Goal: Task Accomplishment & Management: Manage account settings

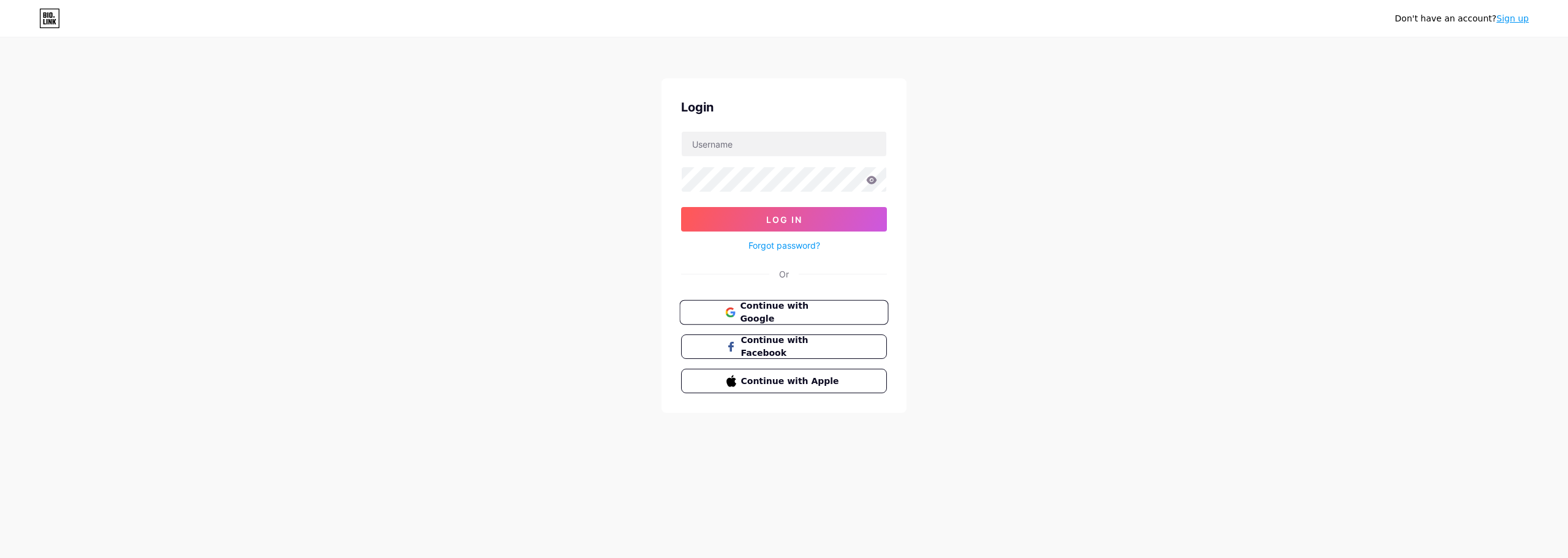
click at [807, 316] on span "Continue with Google" at bounding box center [791, 312] width 102 height 26
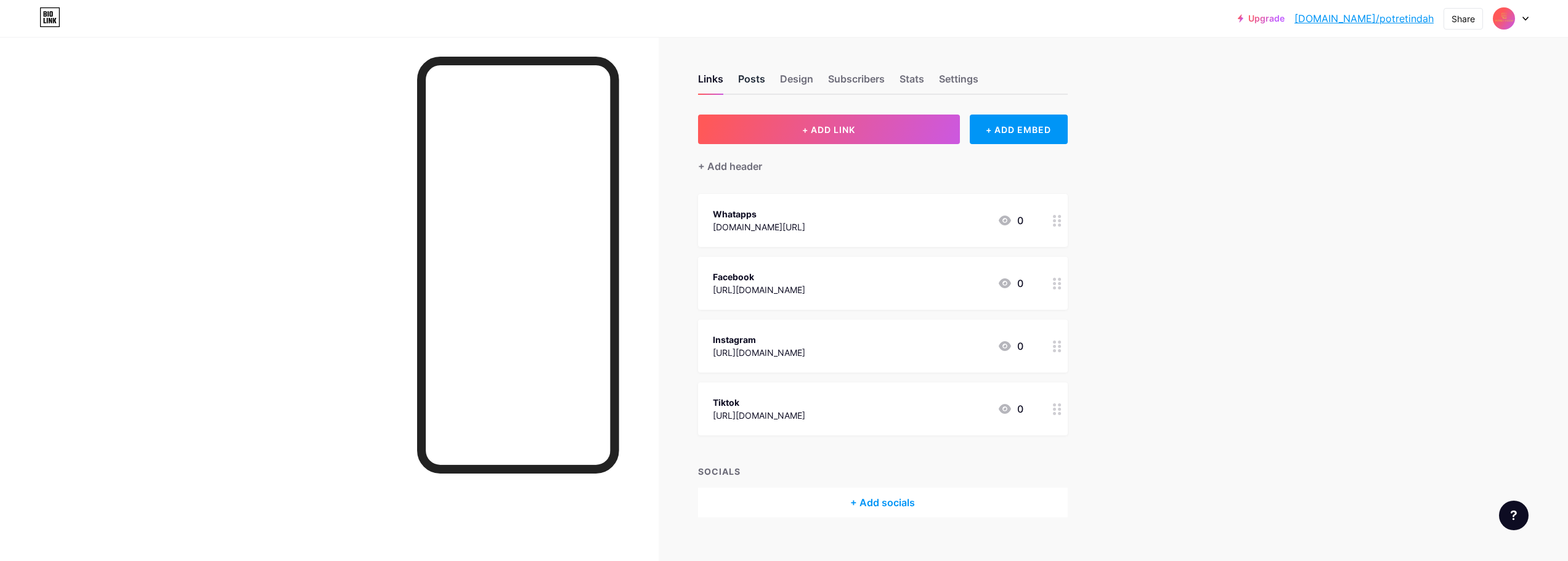
click at [762, 77] on div "Posts" at bounding box center [752, 82] width 27 height 22
click at [789, 76] on div "Design" at bounding box center [796, 82] width 33 height 22
click at [723, 82] on div "Links" at bounding box center [711, 82] width 25 height 22
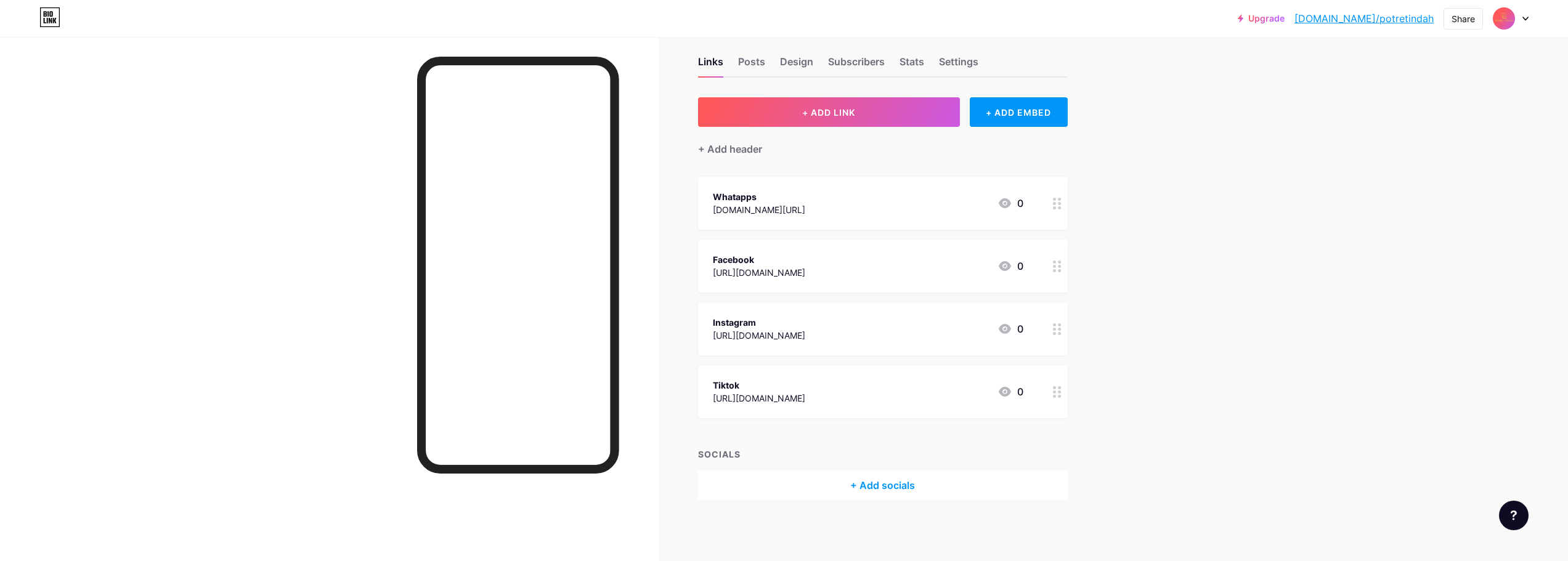
click at [1521, 19] on div at bounding box center [1510, 19] width 36 height 22
click at [1442, 110] on div "+ Add a new page" at bounding box center [1453, 106] width 138 height 12
